Goal: Navigation & Orientation: Find specific page/section

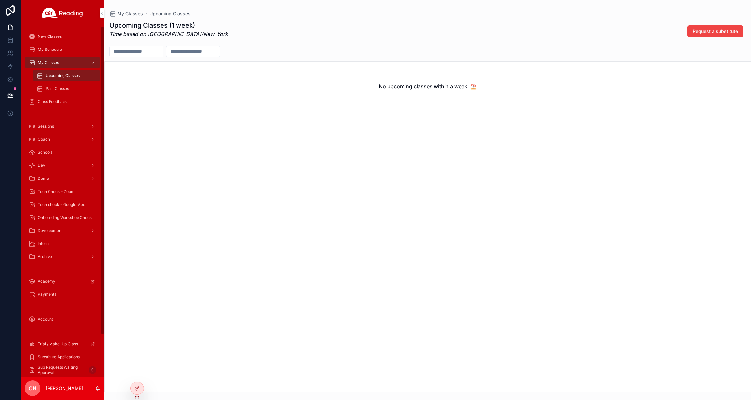
click at [54, 77] on span "Upcoming Classes" at bounding box center [63, 75] width 34 height 5
click at [50, 88] on span "Past Classes" at bounding box center [57, 88] width 23 height 5
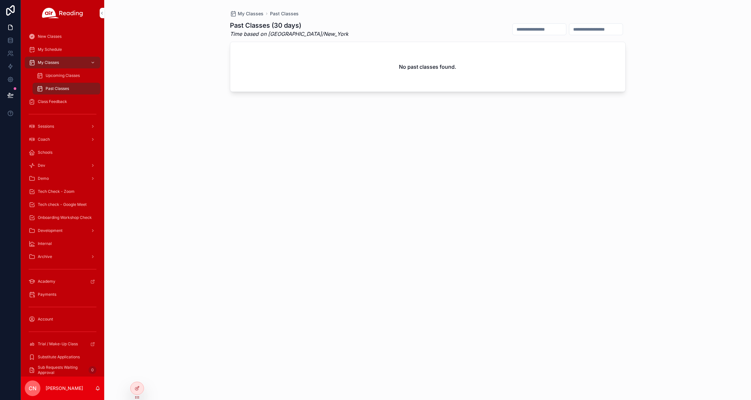
click at [53, 74] on span "Upcoming Classes" at bounding box center [63, 75] width 34 height 5
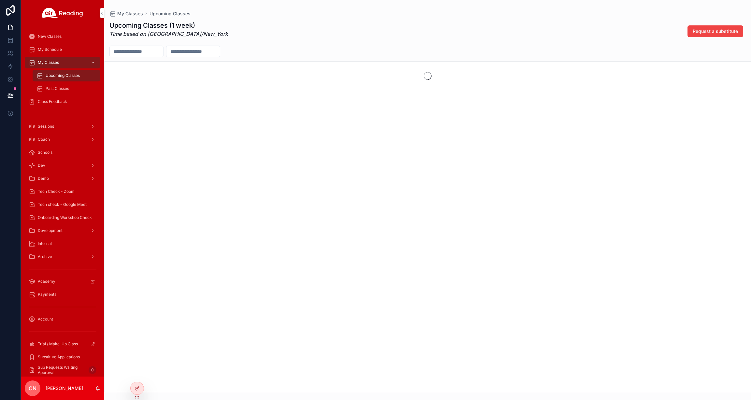
click at [51, 63] on span "My Classes" at bounding box center [48, 62] width 21 height 5
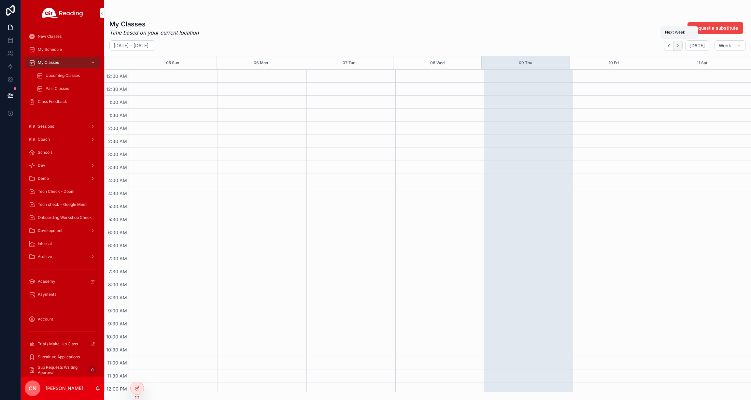
click at [682, 45] on button "Next" at bounding box center [677, 46] width 9 height 10
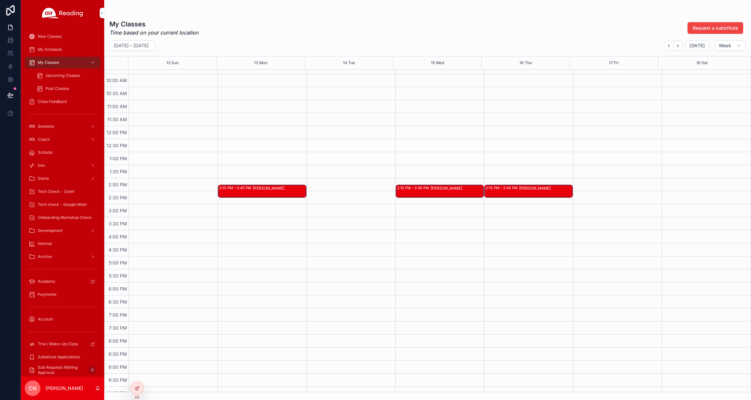
scroll to position [303, 0]
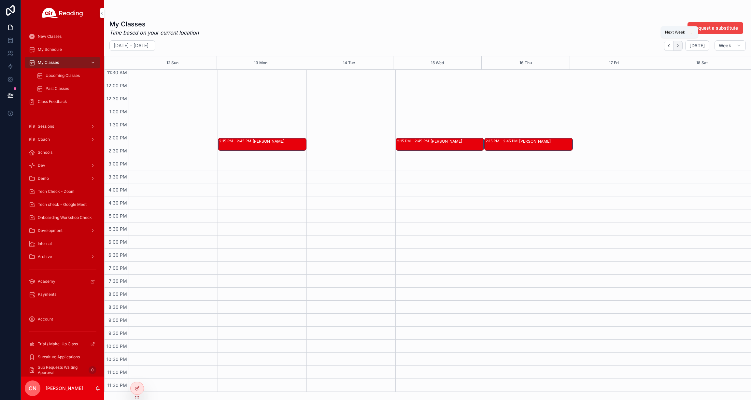
click at [678, 47] on icon "Next" at bounding box center [677, 45] width 5 height 5
click at [51, 75] on span "Upcoming Classes" at bounding box center [63, 75] width 34 height 5
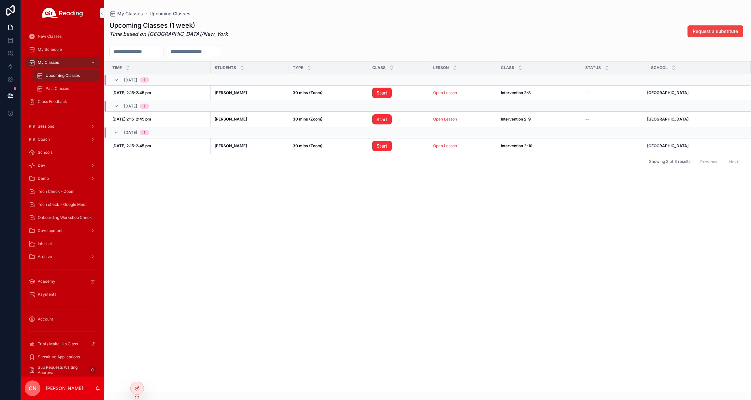
click at [53, 102] on span "Class Feedback" at bounding box center [52, 101] width 29 height 5
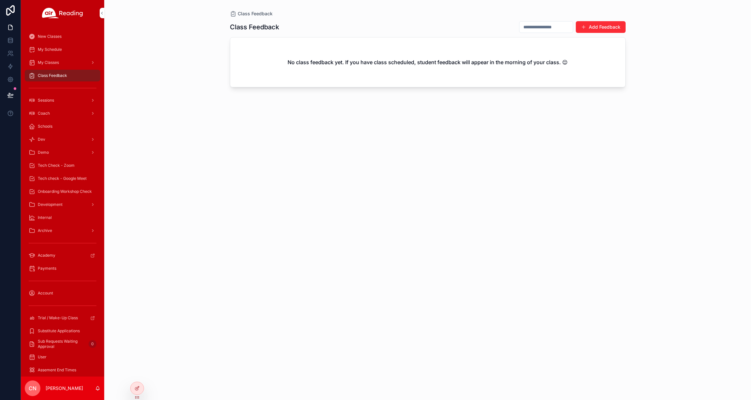
click at [58, 63] on span "My Classes" at bounding box center [48, 62] width 21 height 5
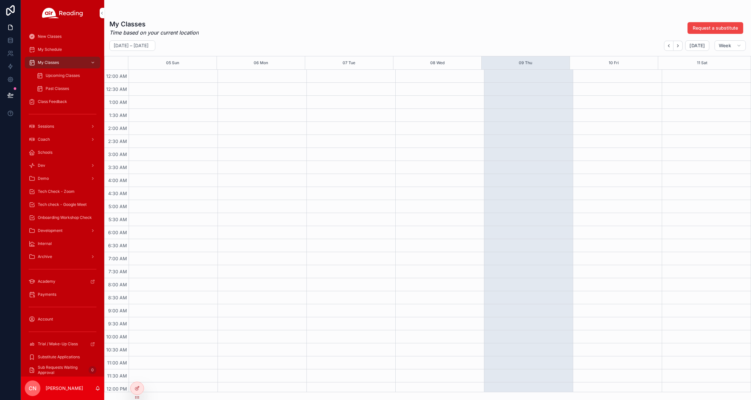
click at [56, 71] on div "Upcoming Classes" at bounding box center [66, 75] width 60 height 10
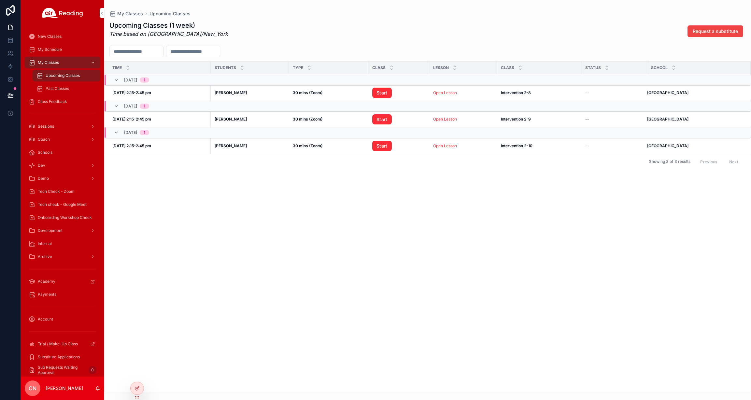
click at [50, 35] on span "New Classes" at bounding box center [50, 36] width 24 height 5
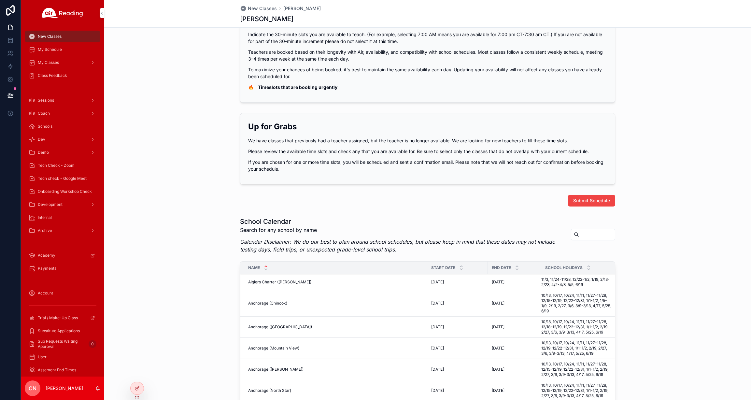
scroll to position [94, 0]
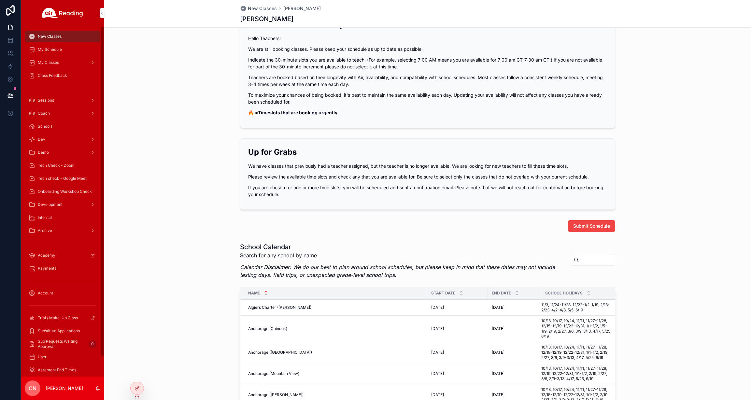
click at [54, 48] on span "My Schedule" at bounding box center [50, 49] width 24 height 5
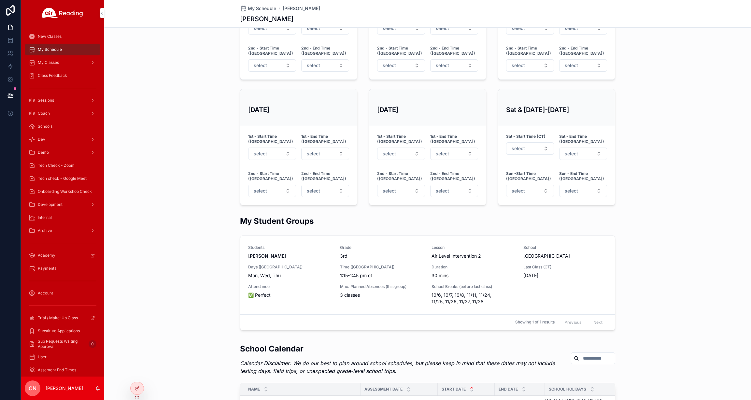
scroll to position [493, 0]
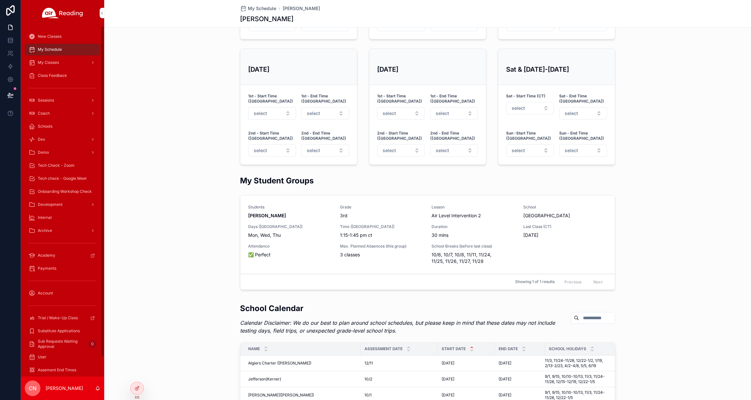
click at [43, 61] on span "My Classes" at bounding box center [48, 62] width 21 height 5
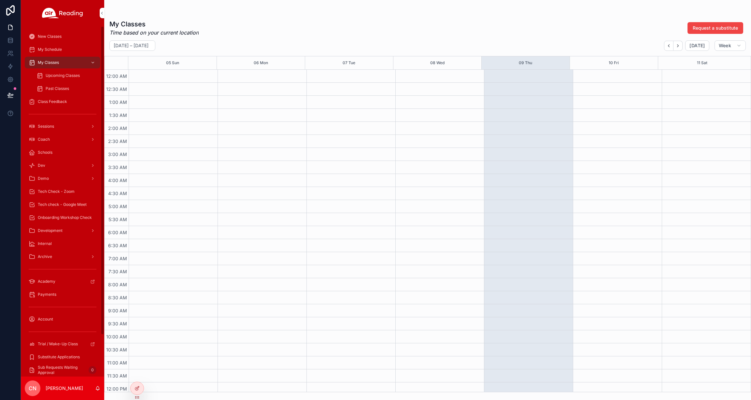
click at [72, 73] on span "Upcoming Classes" at bounding box center [63, 75] width 34 height 5
